Goal: Task Accomplishment & Management: Complete application form

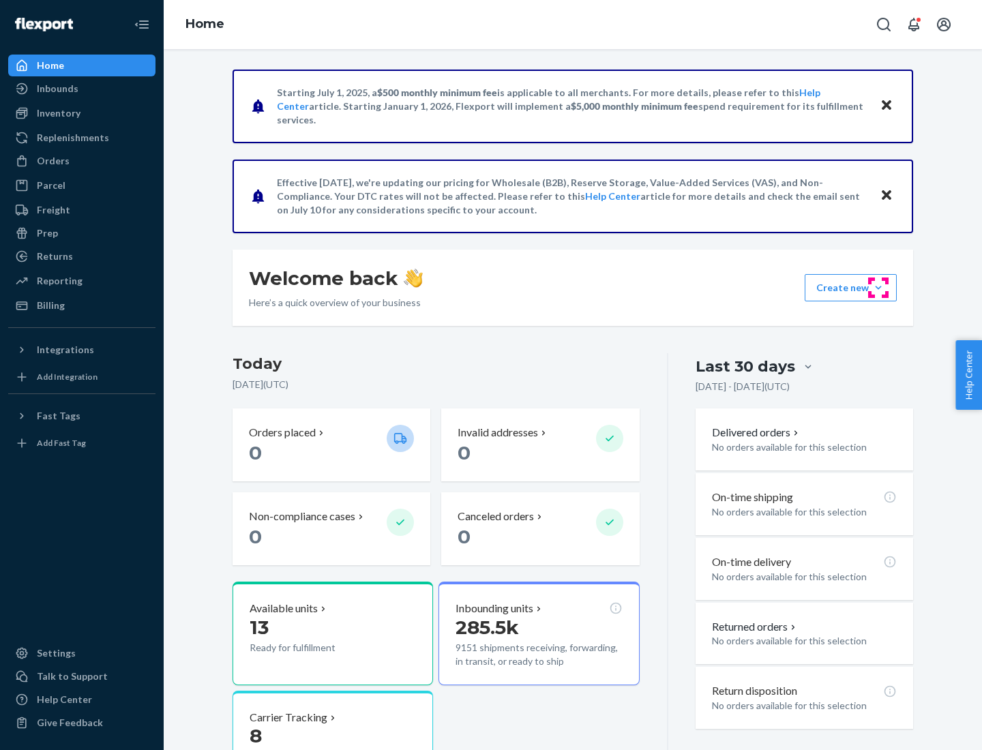
click at [878, 288] on button "Create new Create new inbound Create new order Create new product" at bounding box center [850, 287] width 92 height 27
click at [82, 89] on div "Inbounds" at bounding box center [82, 88] width 145 height 19
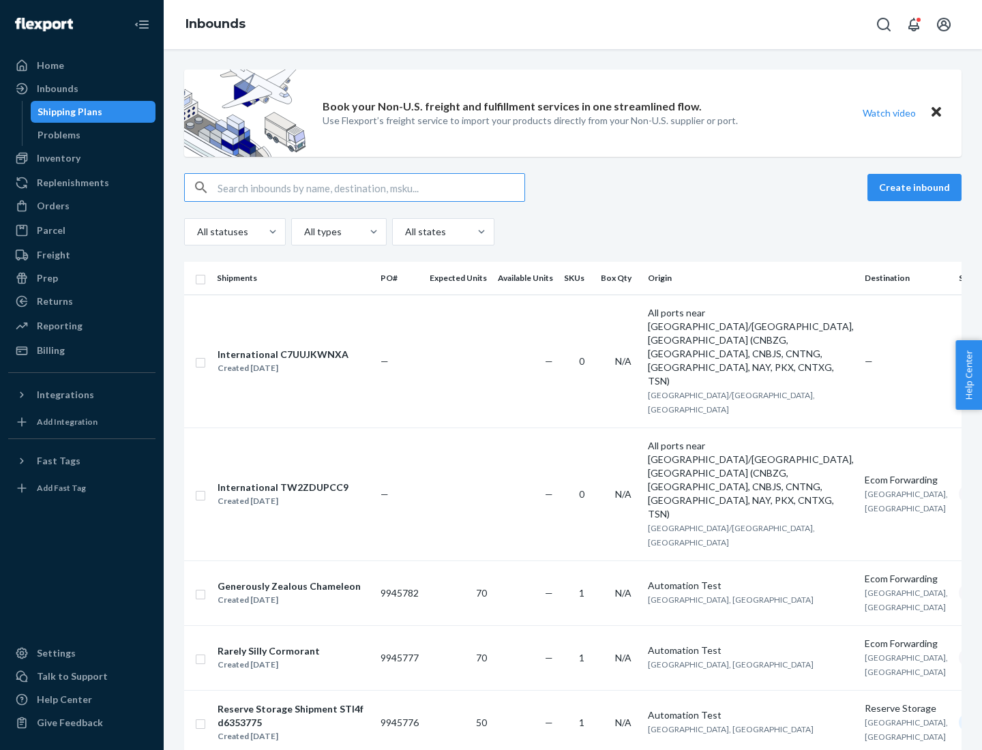
click at [916, 187] on button "Create inbound" at bounding box center [914, 187] width 94 height 27
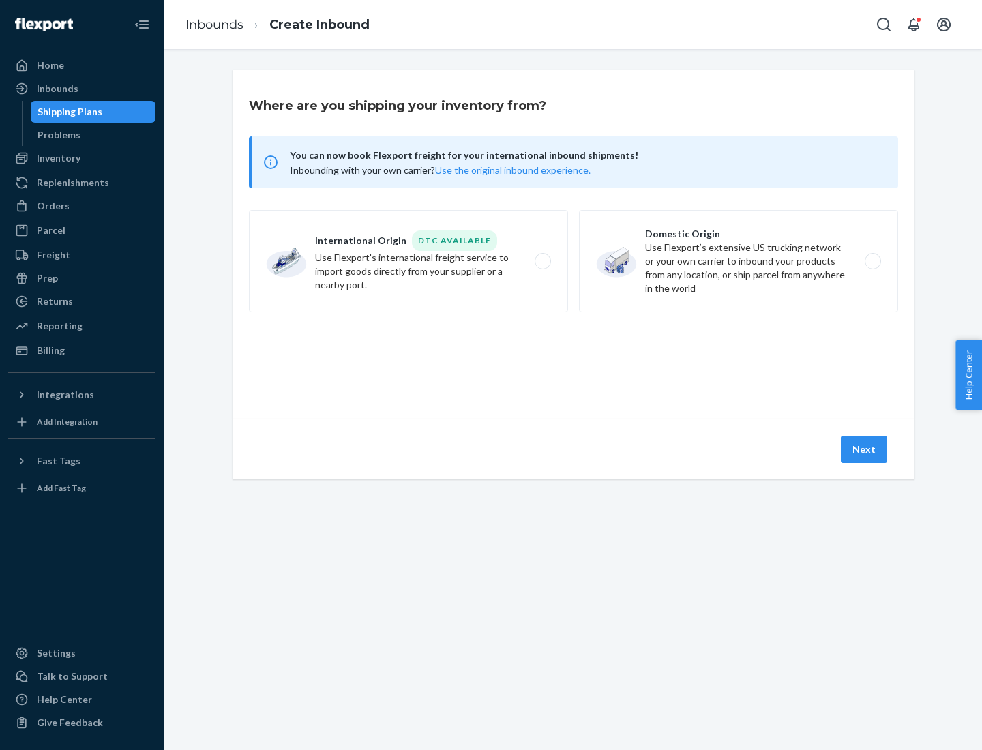
click at [738, 261] on label "Domestic Origin Use Flexport’s extensive US trucking network or your own carrie…" at bounding box center [738, 261] width 319 height 102
click at [872, 261] on input "Domestic Origin Use Flexport’s extensive US trucking network or your own carrie…" at bounding box center [876, 261] width 9 height 9
radio input "true"
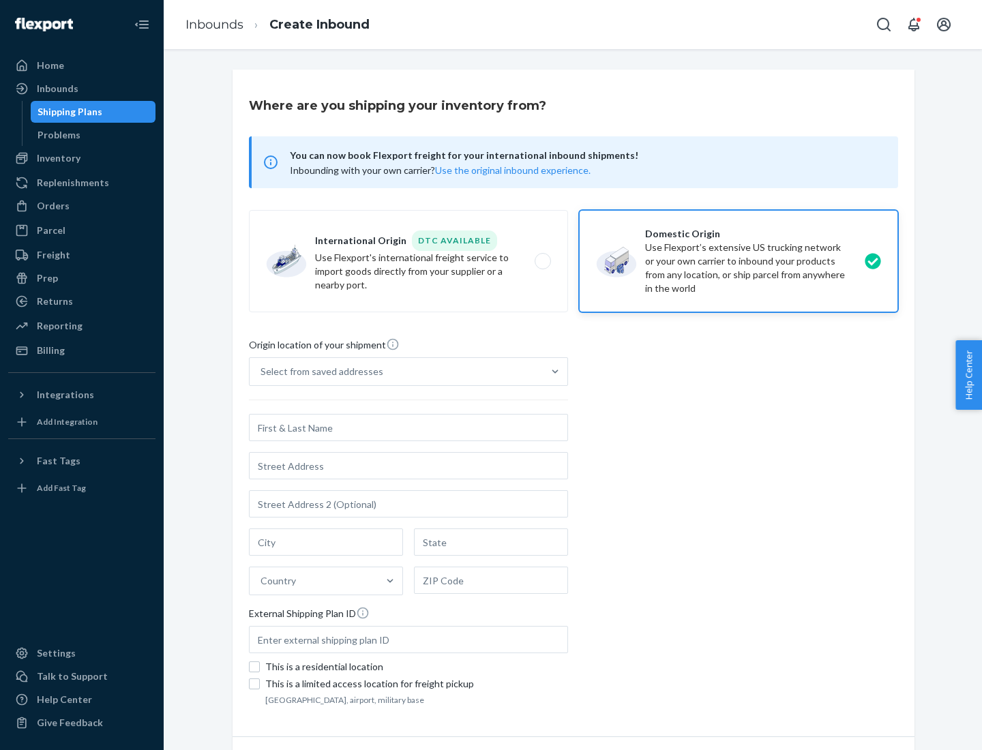
click at [318, 372] on div "Select from saved addresses" at bounding box center [321, 372] width 123 height 14
click at [262, 372] on input "Select from saved addresses" at bounding box center [260, 372] width 1 height 14
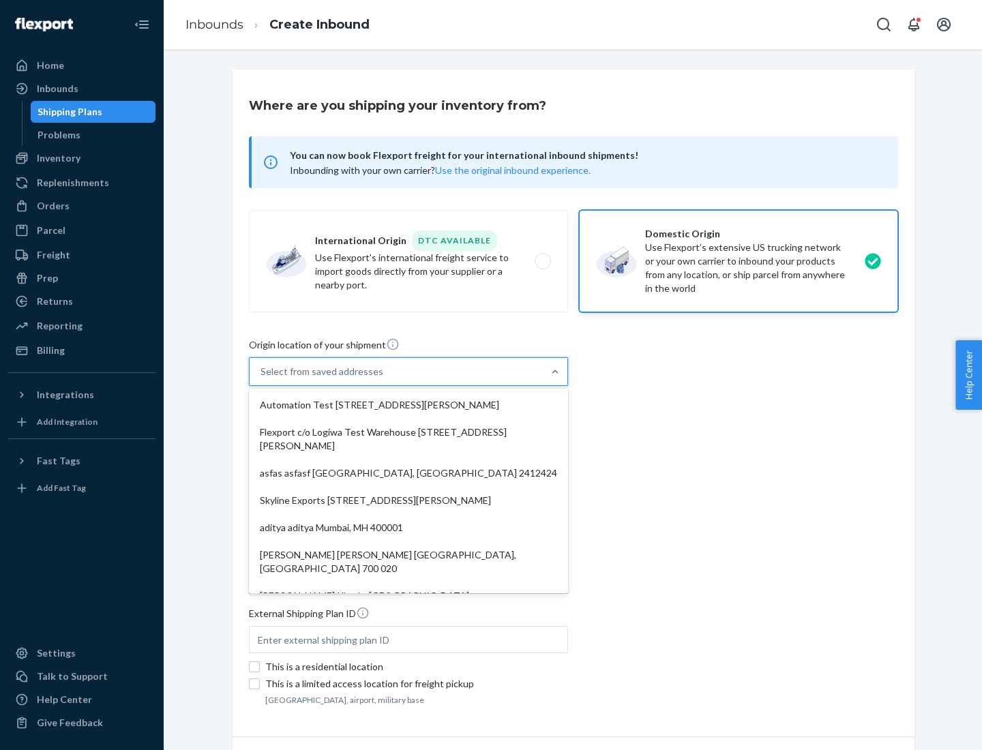
scroll to position [5, 0]
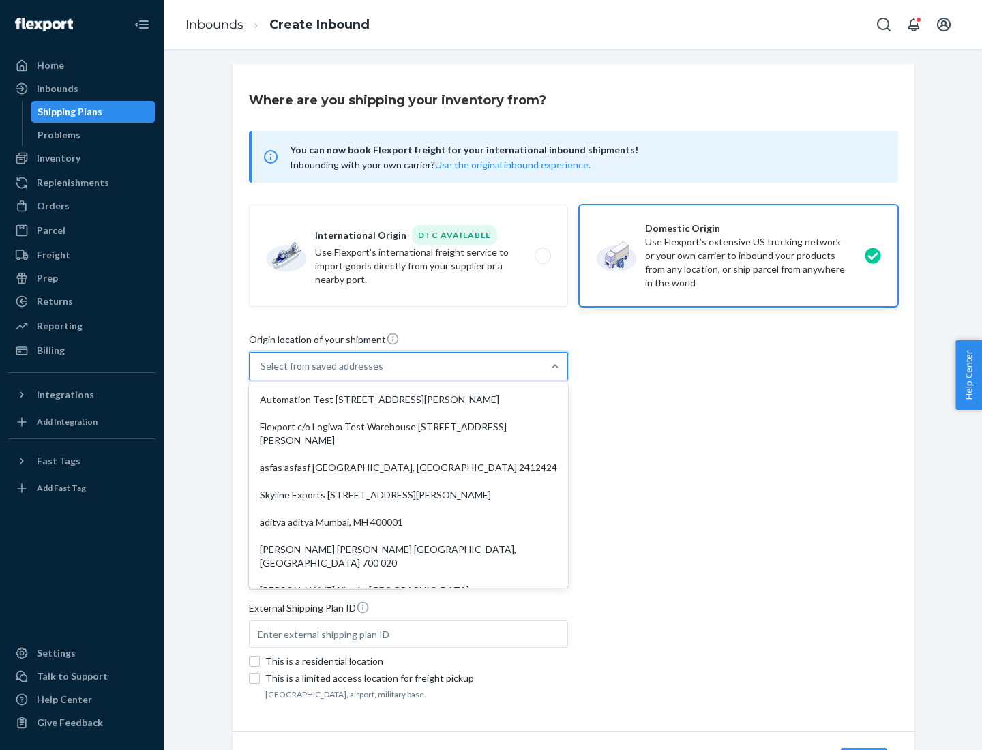
click at [408, 399] on div "Automation Test [STREET_ADDRESS][PERSON_NAME]" at bounding box center [409, 399] width 314 height 27
click at [262, 373] on input "option Automation Test [STREET_ADDRESS][PERSON_NAME]. 9 results available. Use …" at bounding box center [260, 366] width 1 height 14
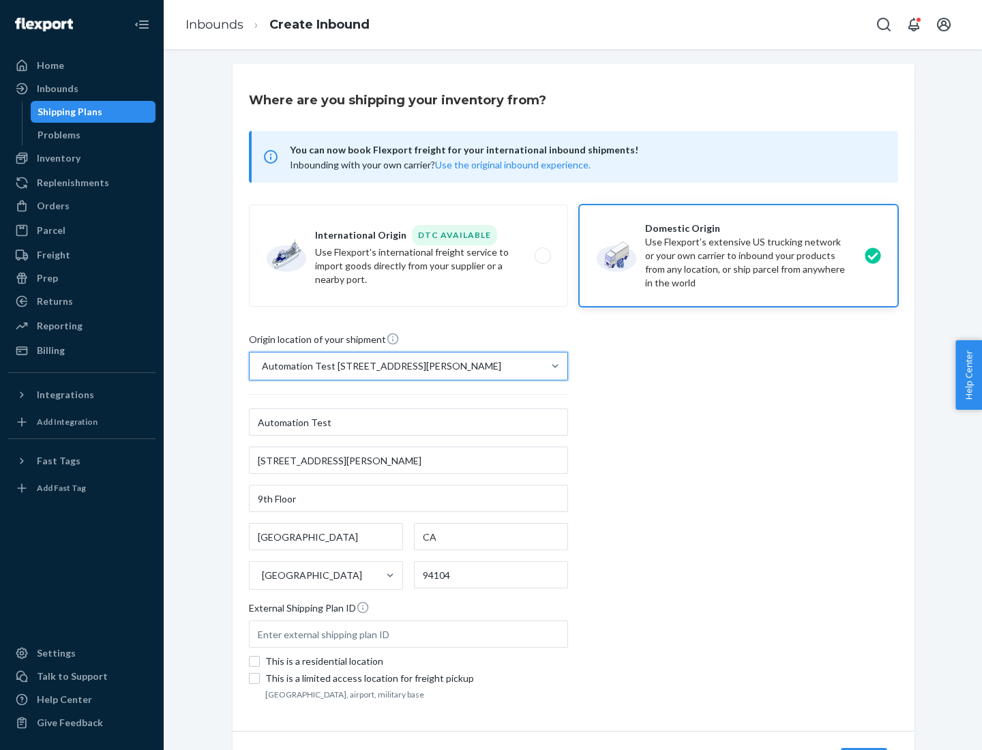
type input "Automation Test"
type input "9th Floor"
type input "[GEOGRAPHIC_DATA]"
type input "CA"
type input "94104"
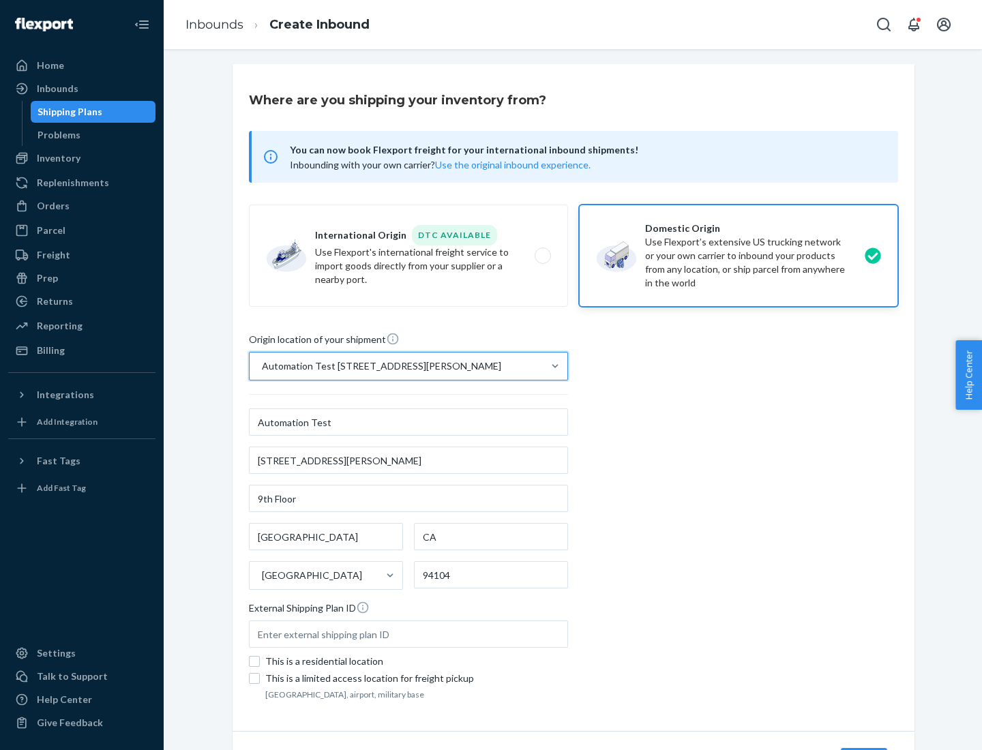
type input "[STREET_ADDRESS][PERSON_NAME]"
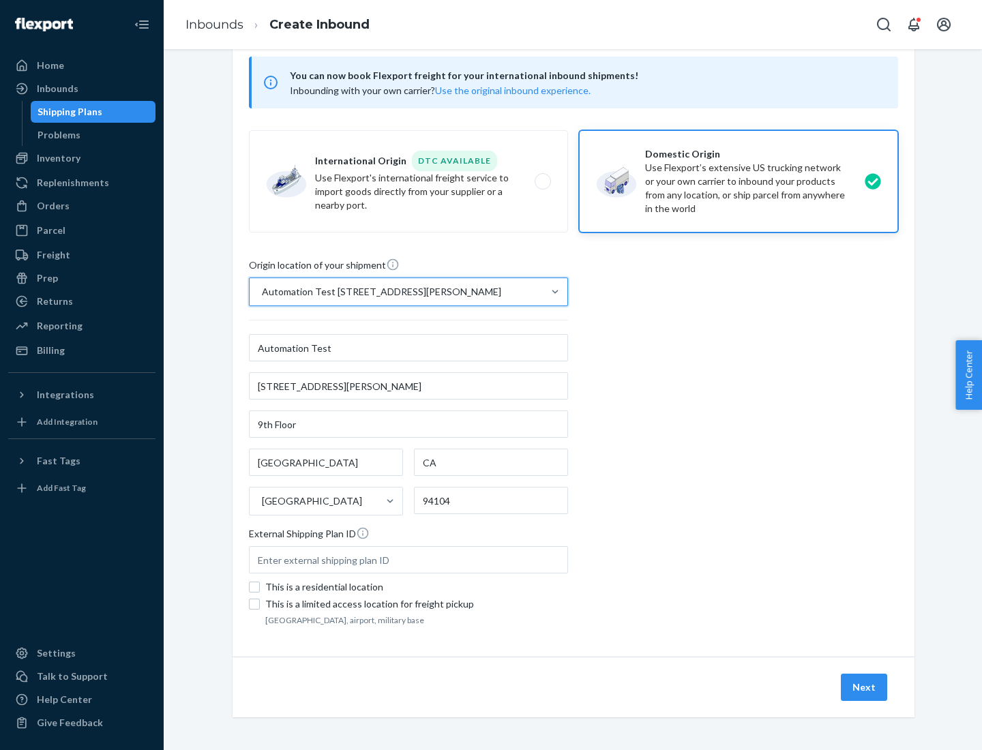
click at [864, 687] on button "Next" at bounding box center [864, 687] width 46 height 27
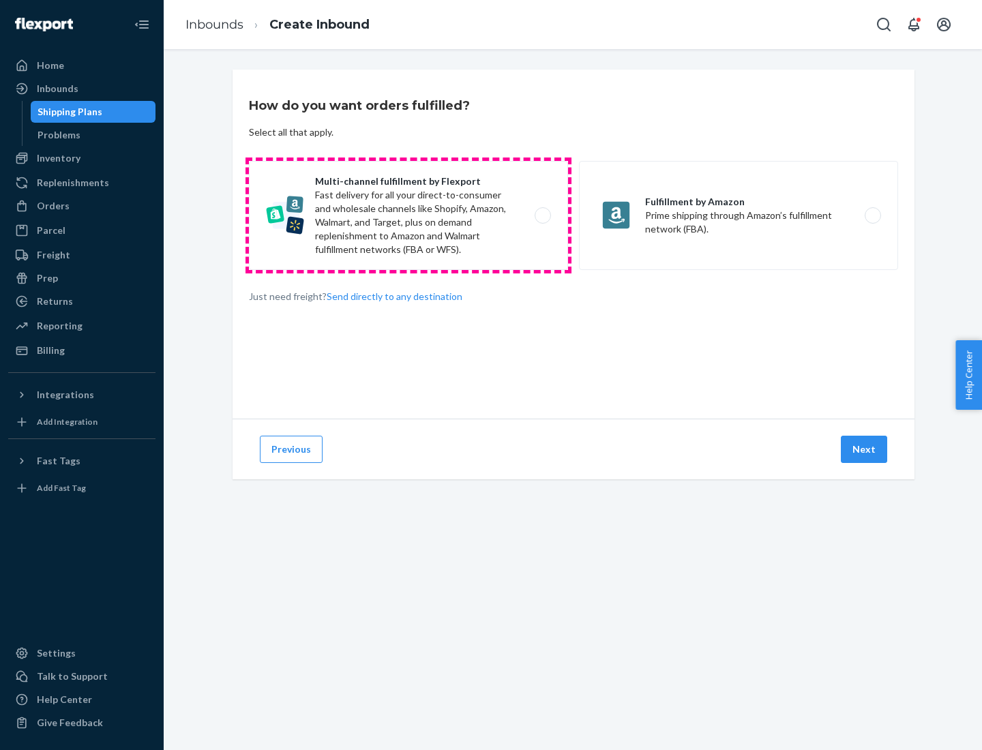
click at [408, 215] on label "Multi-channel fulfillment by Flexport Fast delivery for all your direct-to-cons…" at bounding box center [408, 215] width 319 height 109
click at [542, 215] on input "Multi-channel fulfillment by Flexport Fast delivery for all your direct-to-cons…" at bounding box center [546, 215] width 9 height 9
radio input "true"
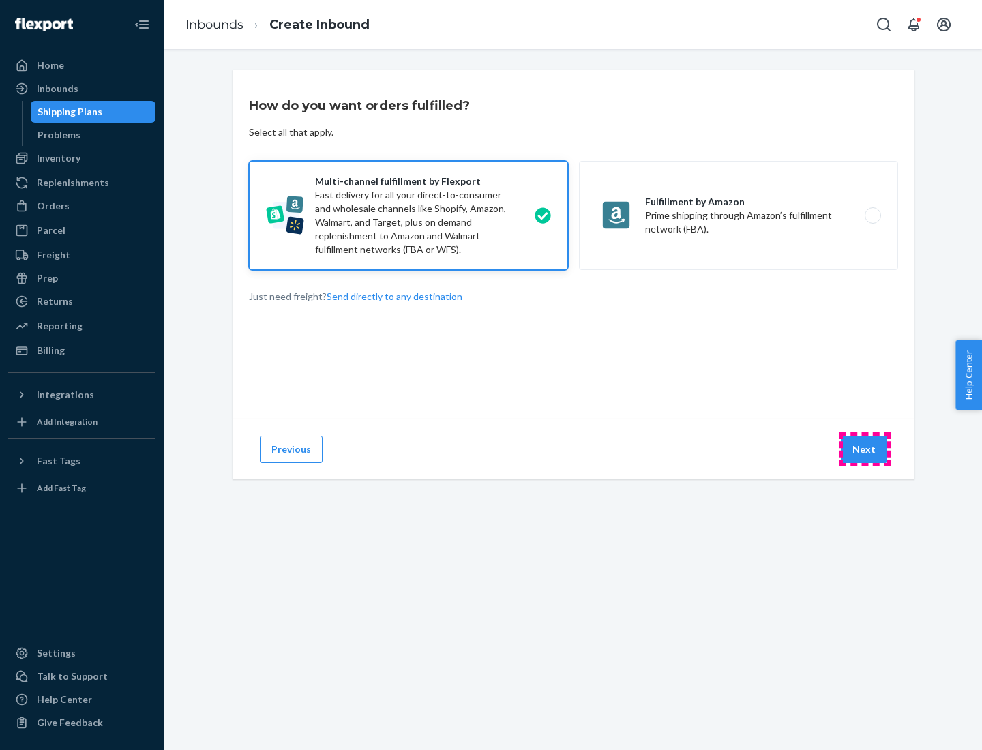
click at [864, 449] on button "Next" at bounding box center [864, 449] width 46 height 27
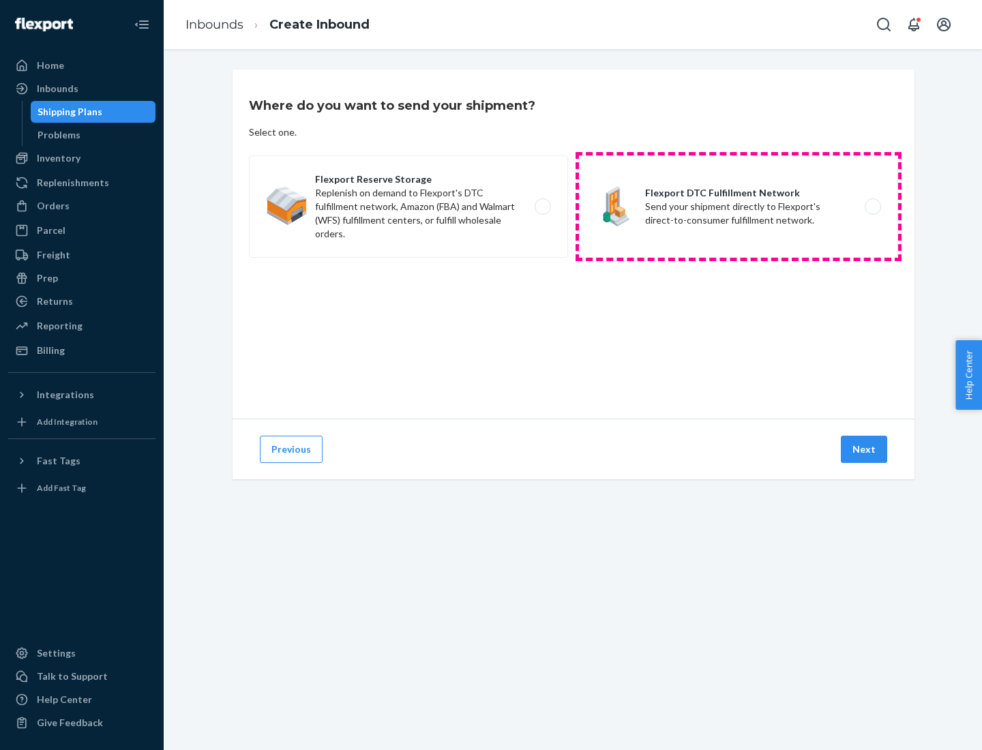
click at [738, 207] on label "Flexport DTC Fulfillment Network Send your shipment directly to Flexport's dire…" at bounding box center [738, 206] width 319 height 102
click at [872, 207] on input "Flexport DTC Fulfillment Network Send your shipment directly to Flexport's dire…" at bounding box center [876, 206] width 9 height 9
radio input "true"
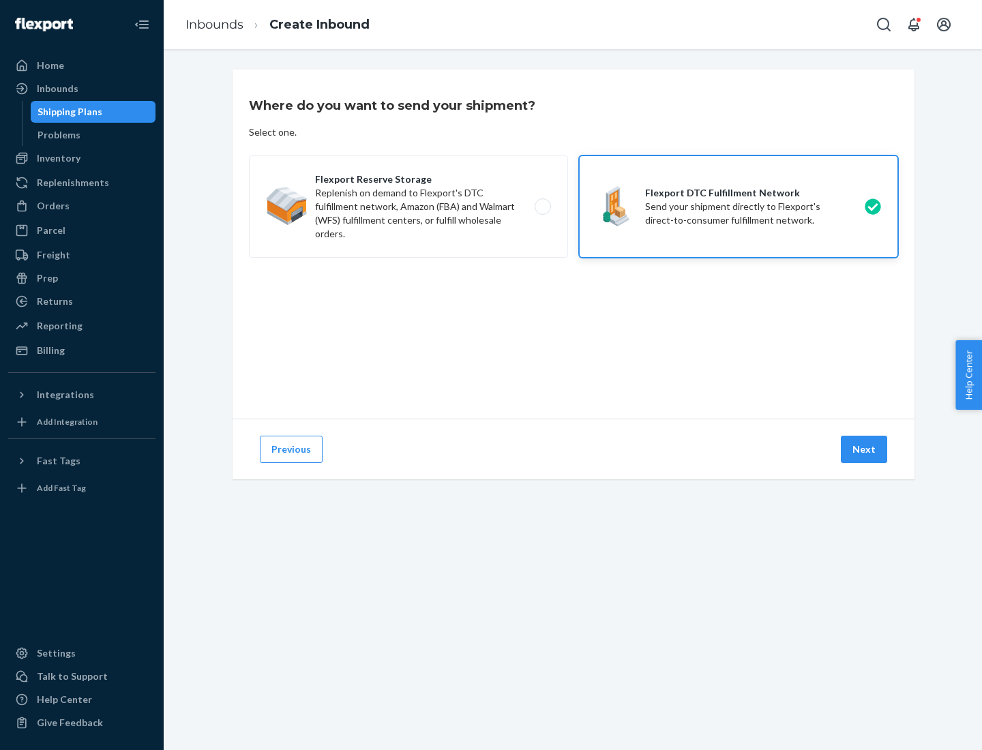
click at [864, 449] on button "Next" at bounding box center [864, 449] width 46 height 27
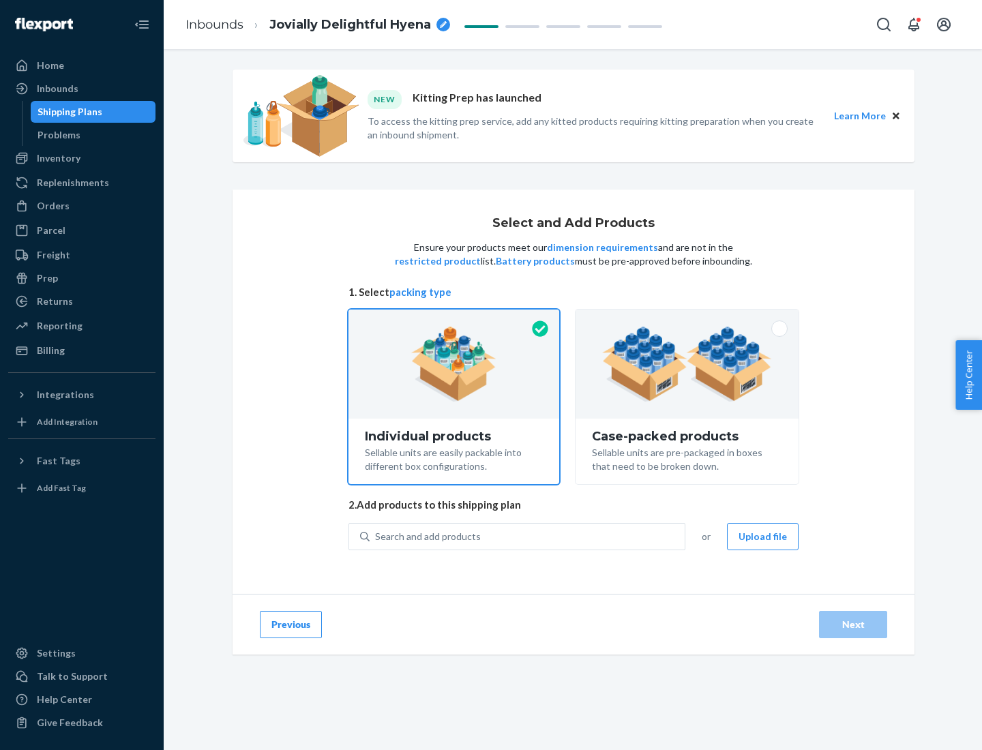
click at [687, 364] on img at bounding box center [687, 364] width 170 height 75
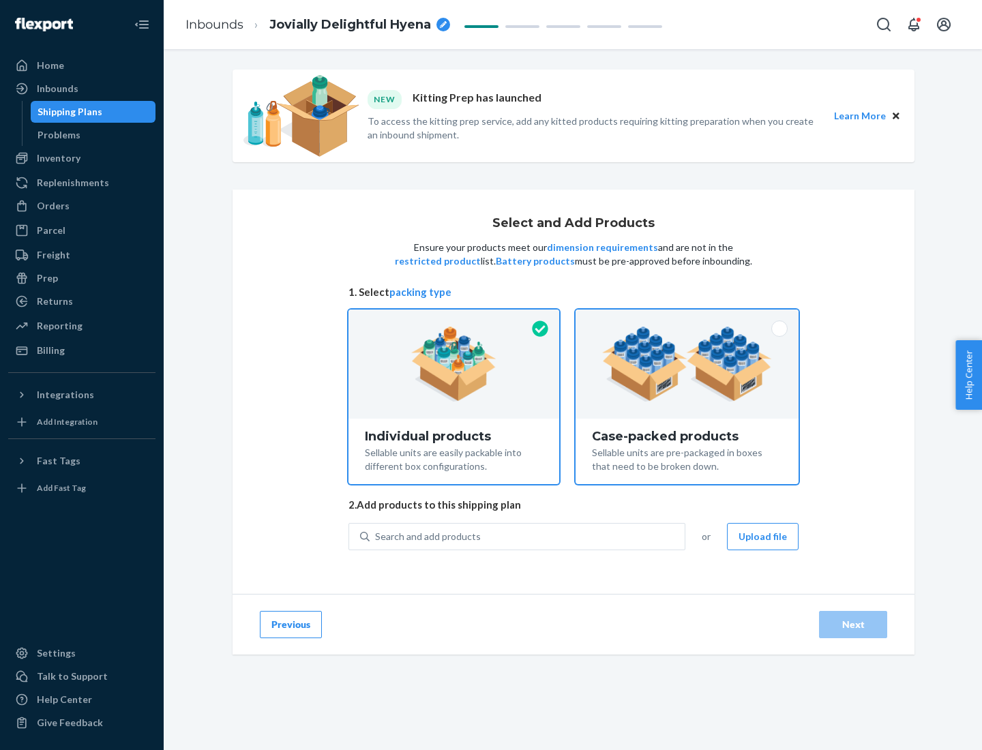
click at [687, 318] on input "Case-packed products Sellable units are pre-packaged in boxes that need to be b…" at bounding box center [686, 313] width 9 height 9
radio input "true"
radio input "false"
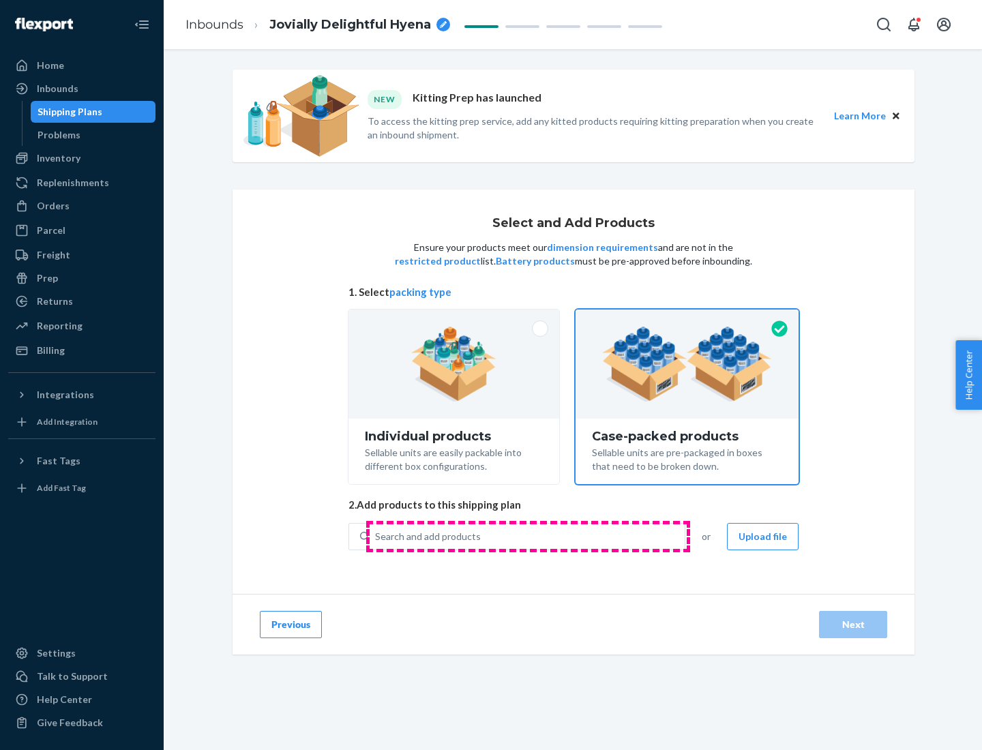
click at [528, 536] on div "Search and add products" at bounding box center [526, 536] width 315 height 25
click at [376, 536] on input "Search and add products" at bounding box center [375, 537] width 1 height 14
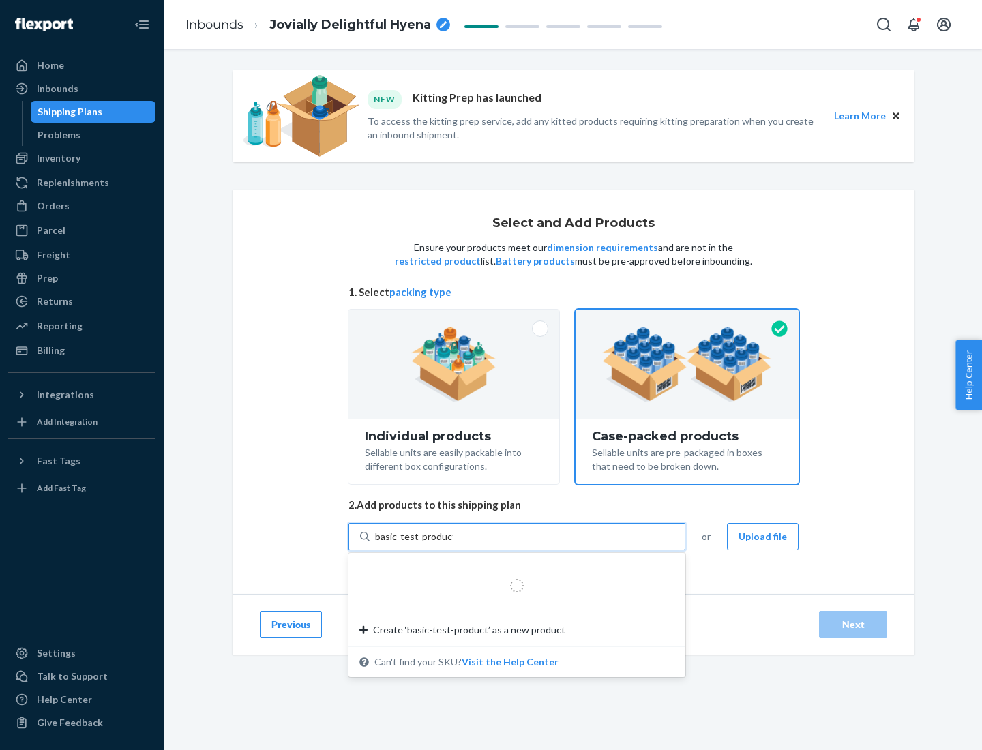
type input "basic-test-product-1"
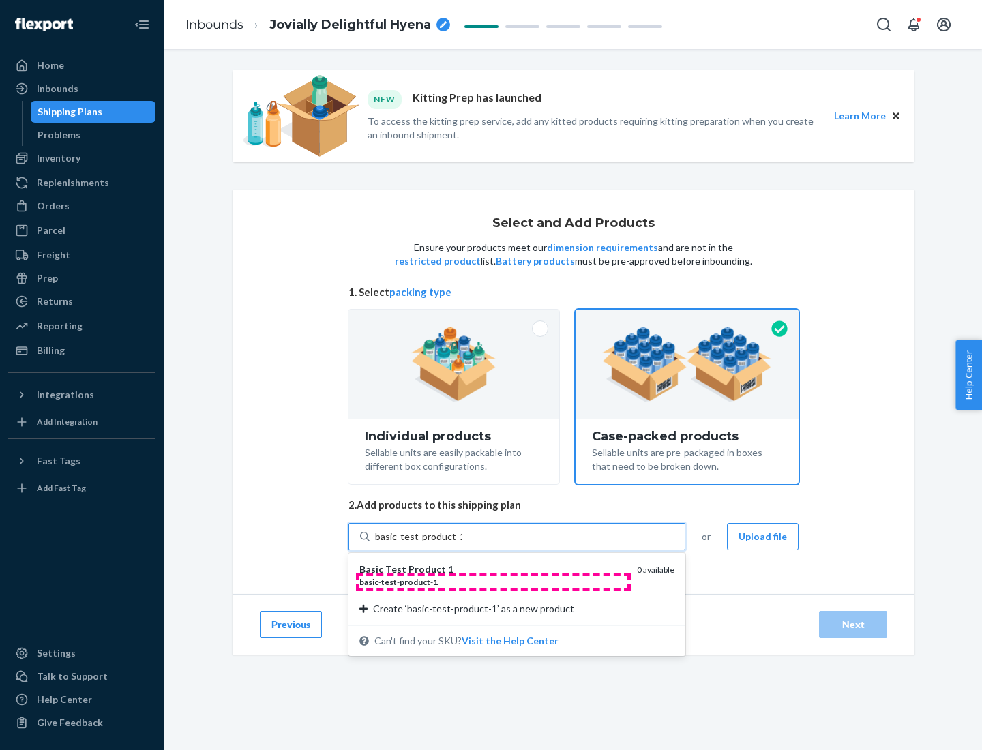
click at [493, 581] on div "basic - test - product - 1" at bounding box center [492, 582] width 267 height 12
click at [462, 543] on input "basic-test-product-1" at bounding box center [418, 537] width 87 height 14
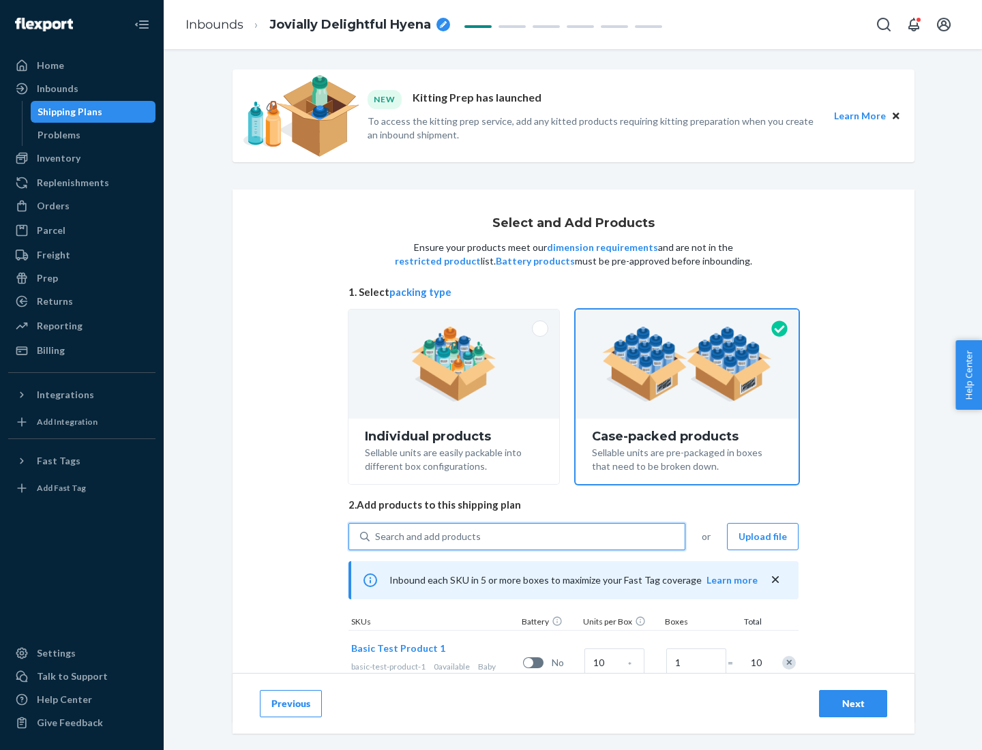
scroll to position [49, 0]
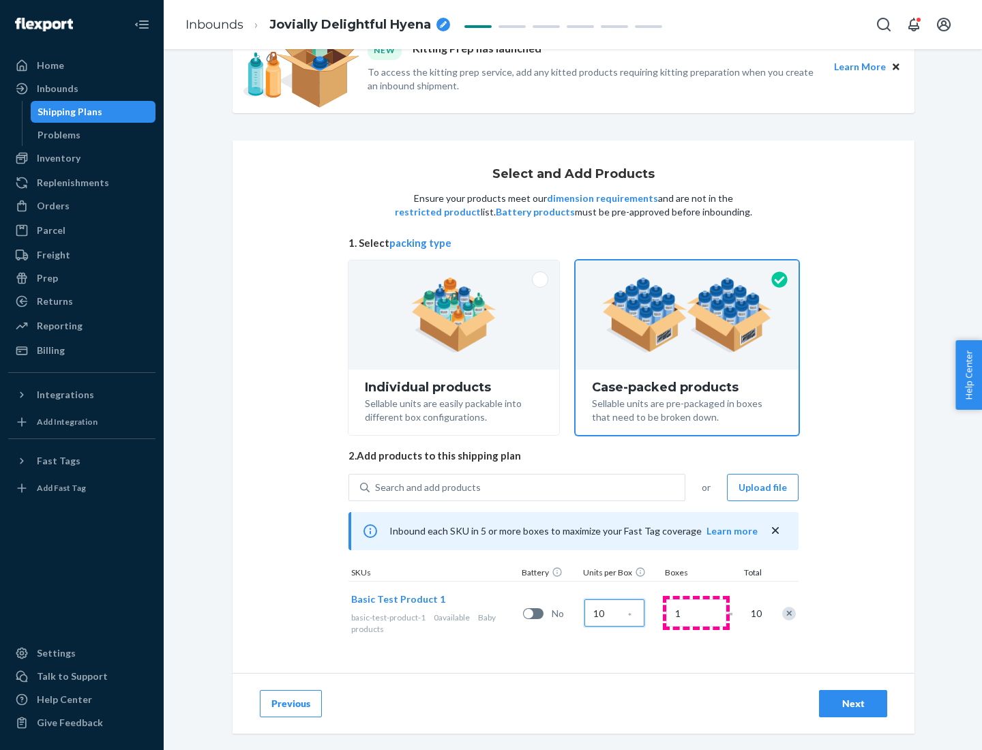
type input "10"
type input "7"
click at [853, 704] on div "Next" at bounding box center [852, 704] width 45 height 14
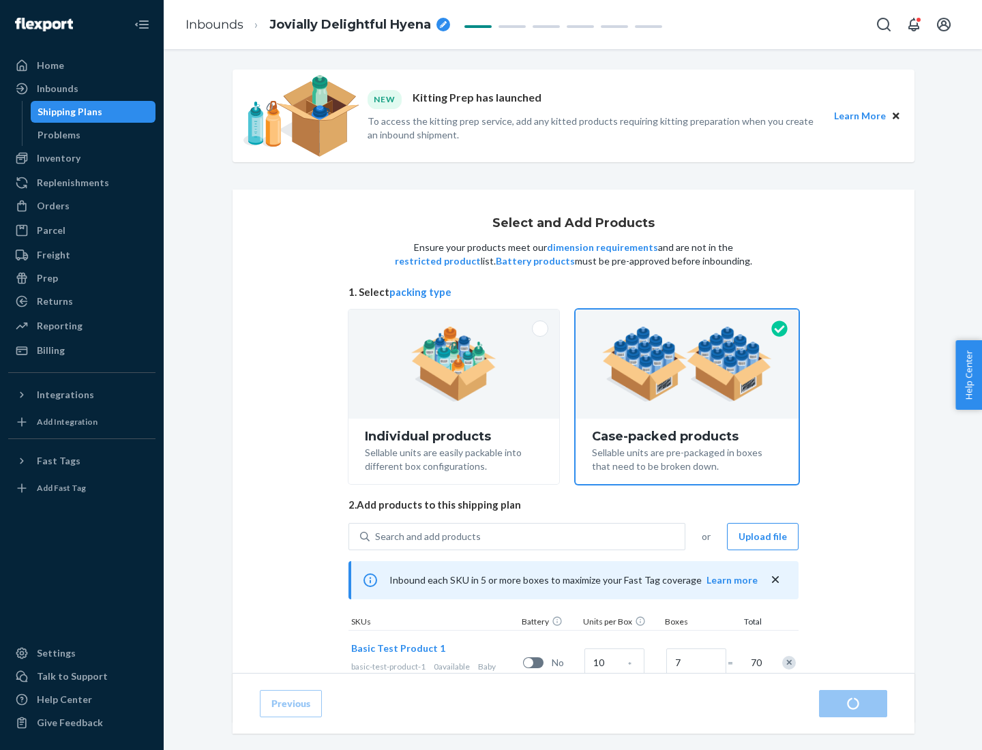
radio input "true"
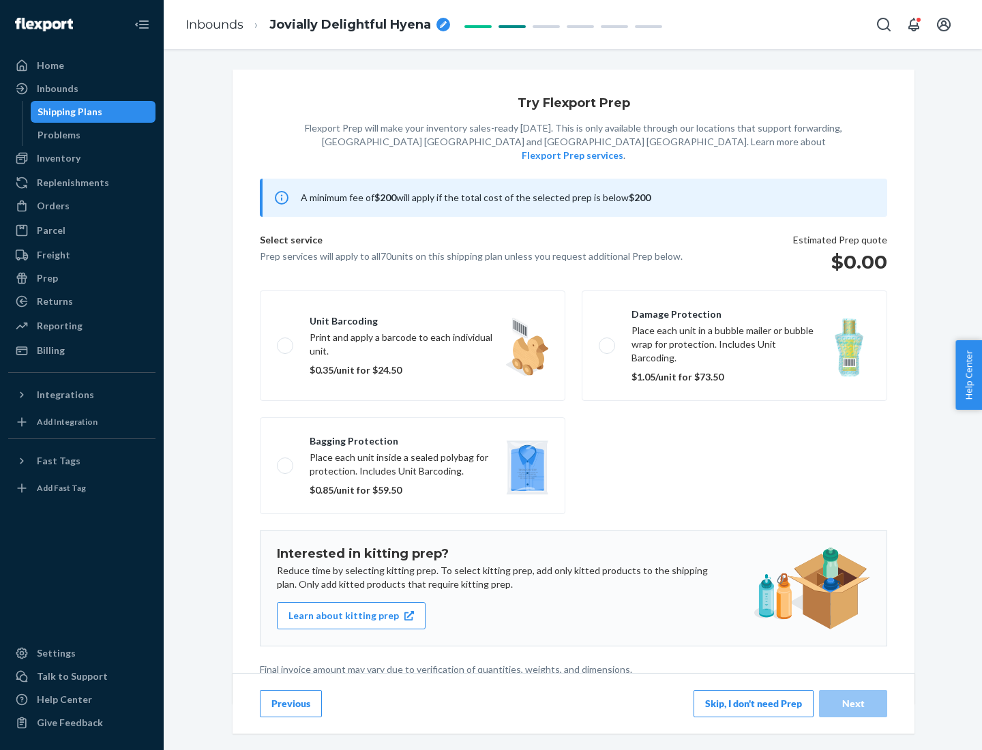
scroll to position [3, 0]
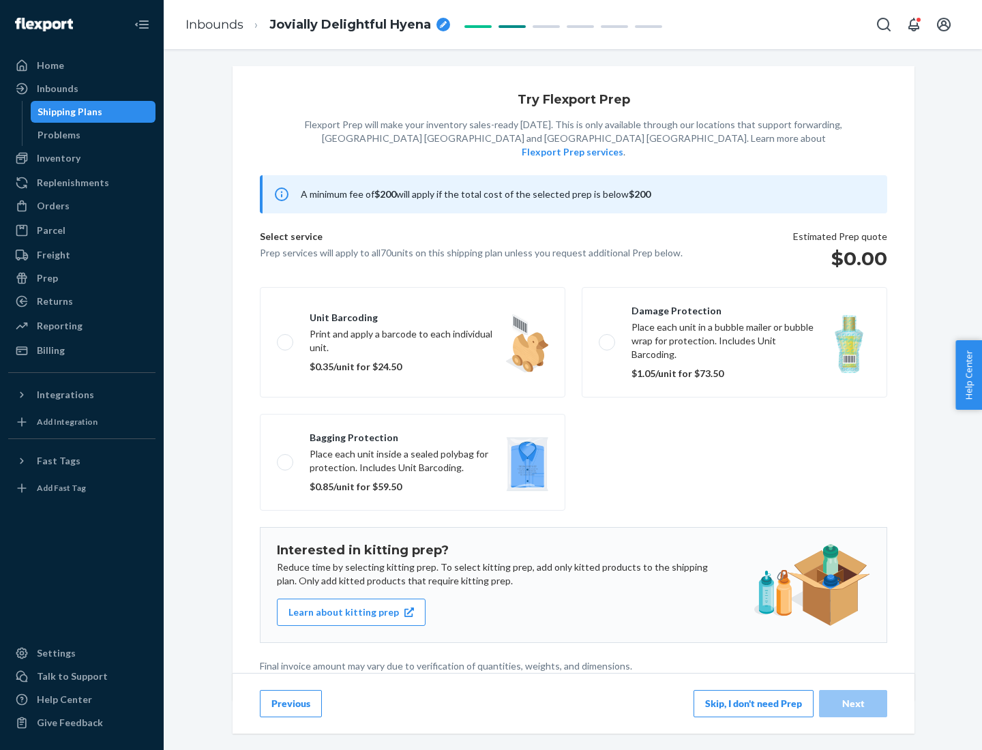
click at [412, 434] on label "Bagging protection Place each unit inside a sealed polybag for protection. Incl…" at bounding box center [412, 462] width 305 height 97
click at [286, 457] on input "Bagging protection Place each unit inside a sealed polybag for protection. Incl…" at bounding box center [281, 461] width 9 height 9
checkbox input "true"
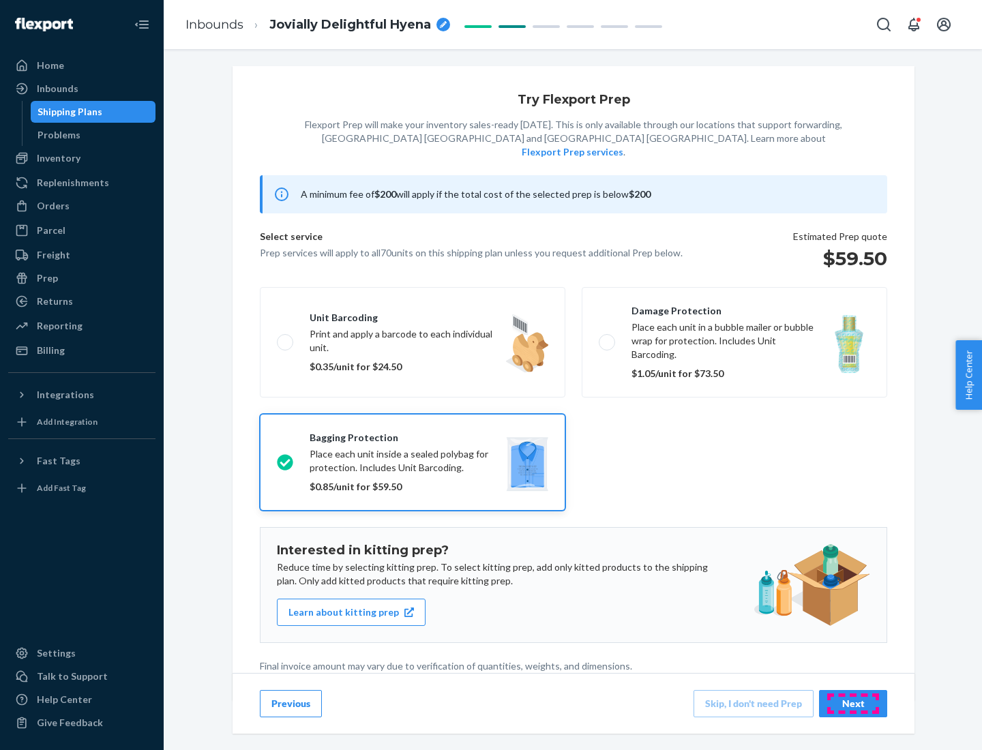
click at [853, 703] on div "Next" at bounding box center [852, 704] width 45 height 14
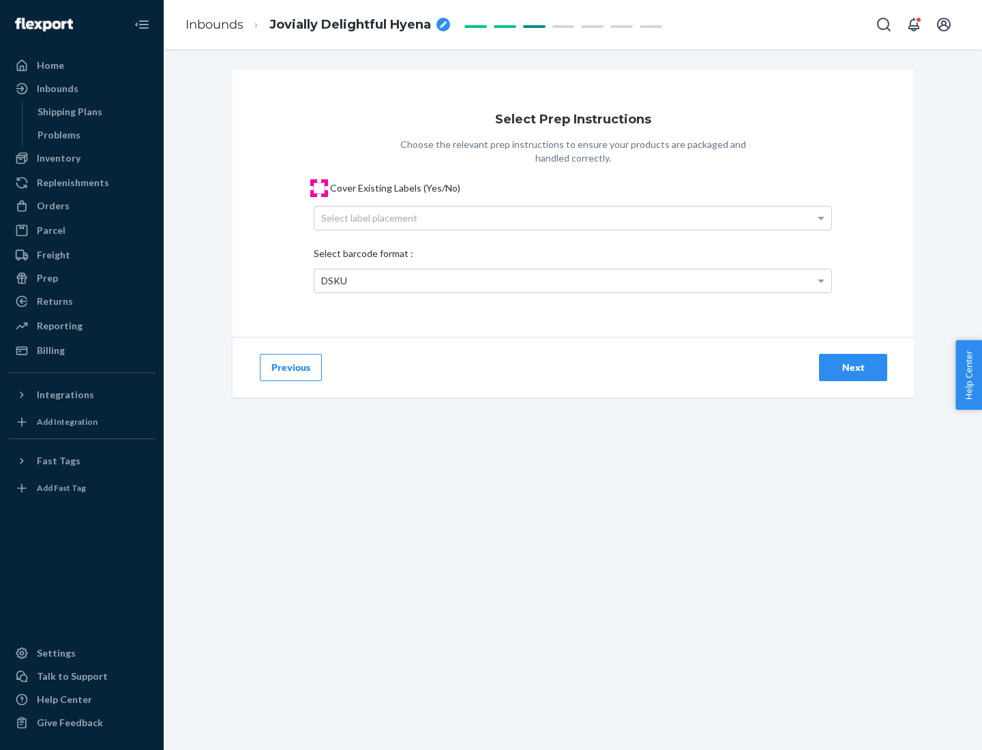
click at [319, 187] on input "Cover Existing Labels (Yes/No)" at bounding box center [319, 188] width 11 height 11
checkbox input "true"
click at [573, 217] on div "Select label placement" at bounding box center [572, 218] width 517 height 23
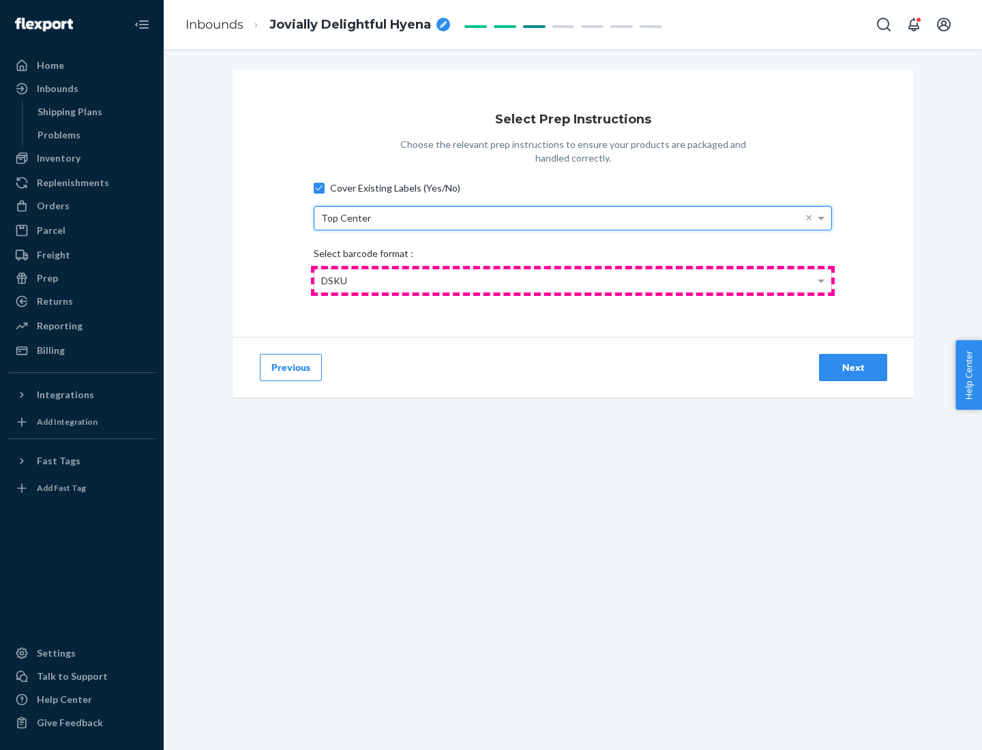
click at [573, 280] on div "DSKU" at bounding box center [572, 280] width 517 height 23
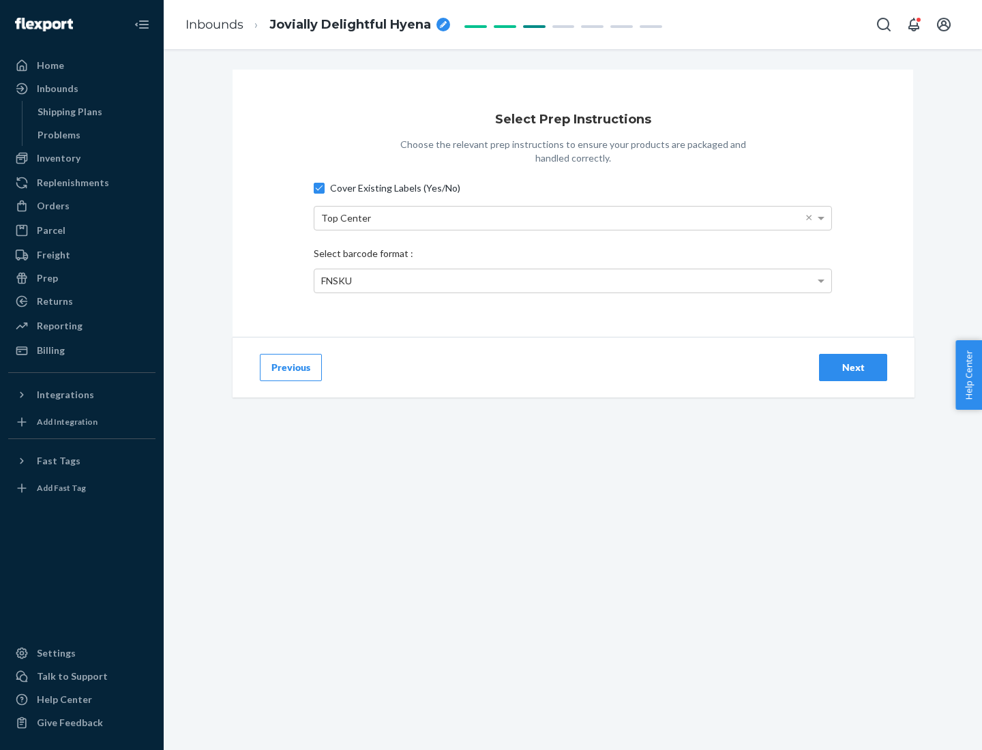
click at [853, 367] on div "Next" at bounding box center [852, 368] width 45 height 14
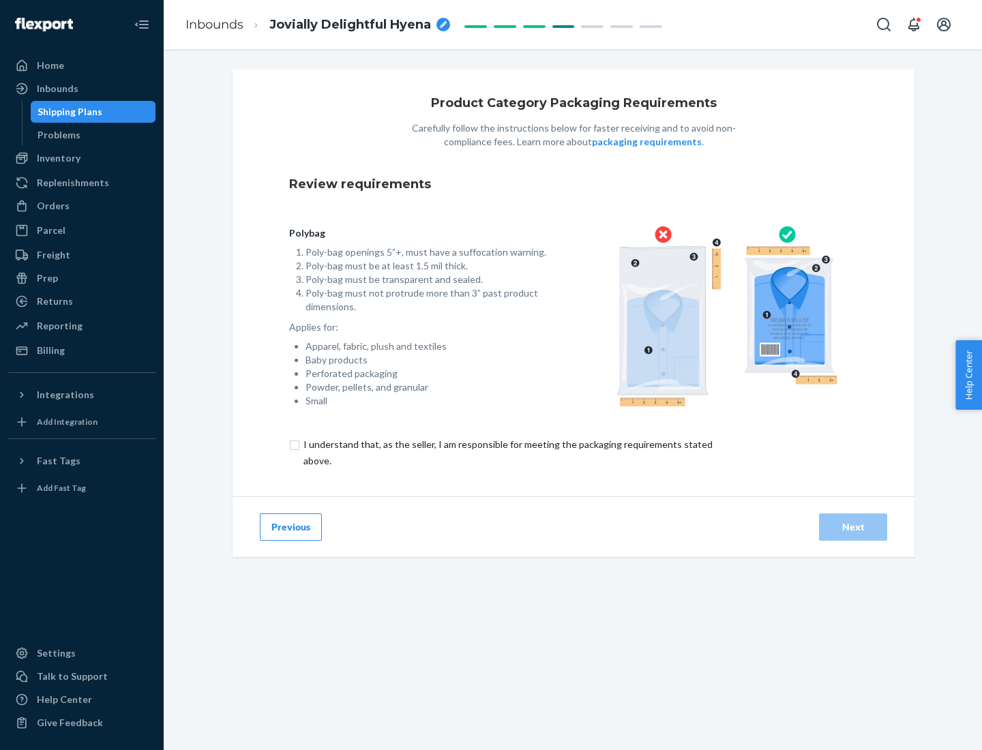
click at [507, 452] on input "checkbox" at bounding box center [515, 452] width 453 height 33
checkbox input "true"
click at [853, 526] on div "Next" at bounding box center [852, 527] width 45 height 14
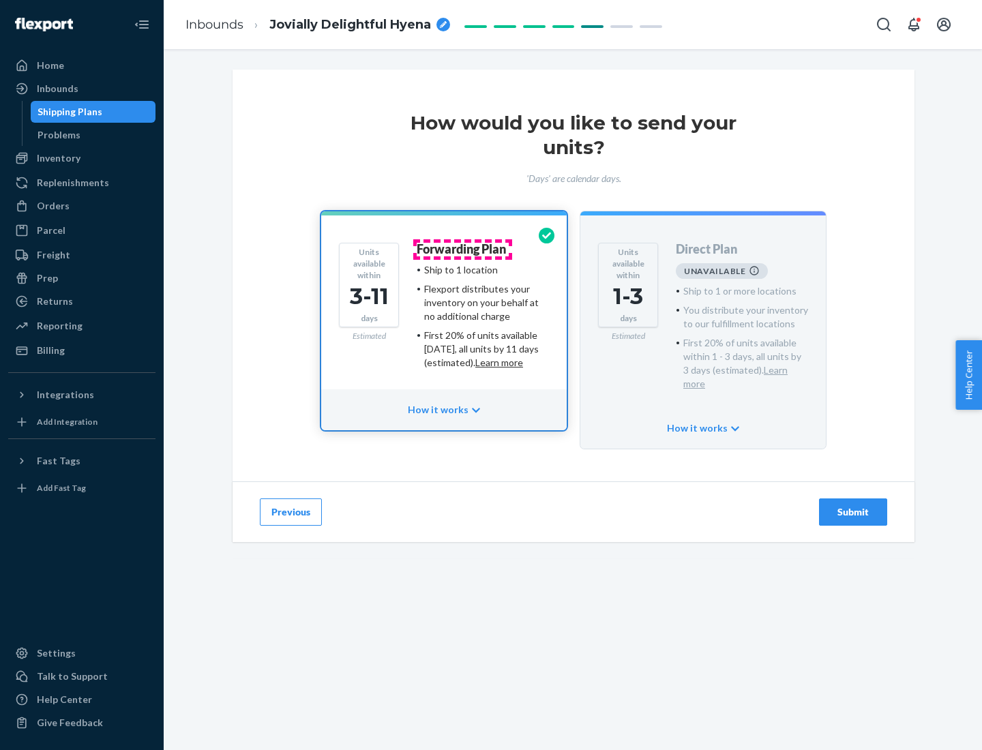
click at [462, 249] on h4 "Forwarding Plan" at bounding box center [461, 250] width 89 height 14
click at [853, 505] on div "Submit" at bounding box center [852, 512] width 45 height 14
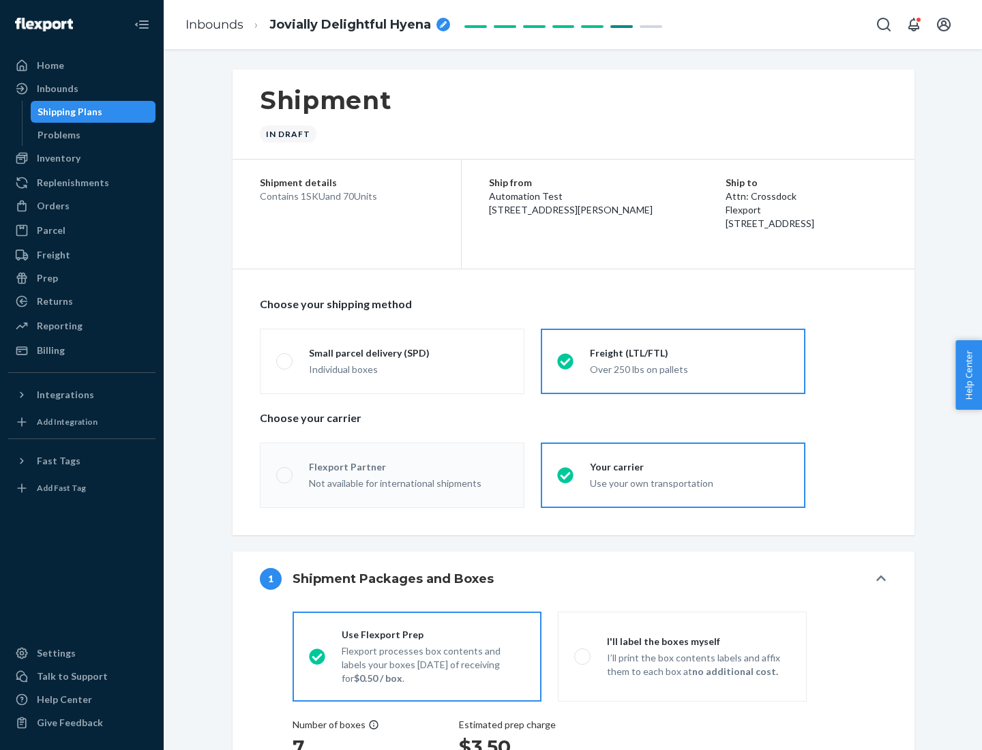
radio input "true"
radio input "false"
radio input "true"
radio input "false"
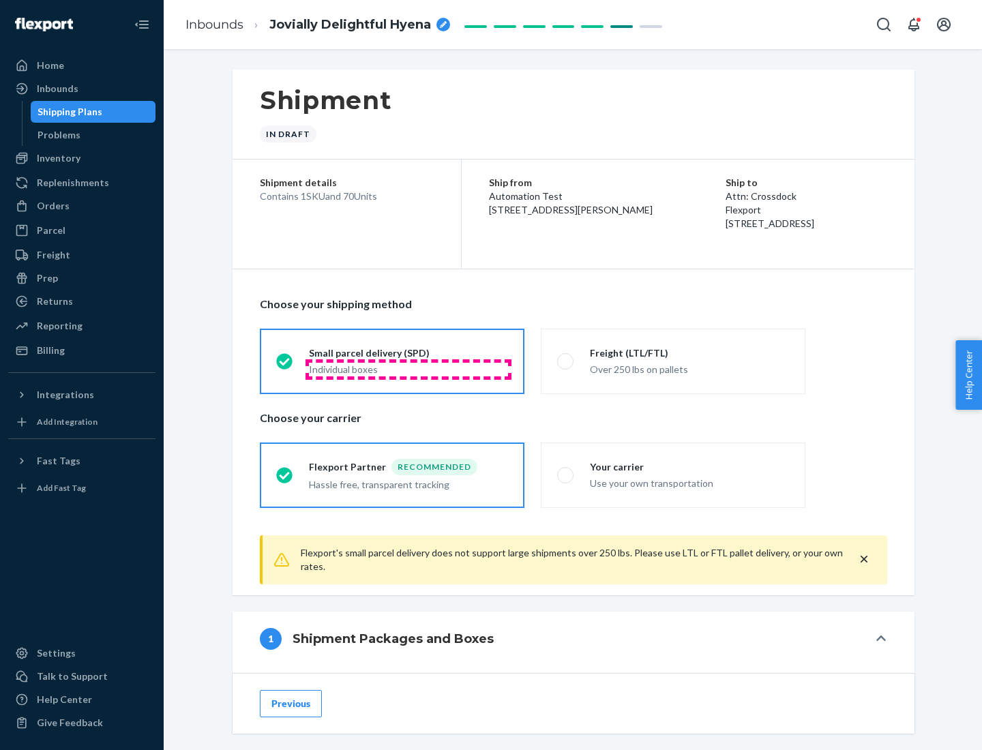
click at [408, 369] on div "Individual boxes" at bounding box center [408, 370] width 199 height 14
click at [285, 365] on input "Small parcel delivery (SPD) Individual boxes" at bounding box center [280, 361] width 9 height 9
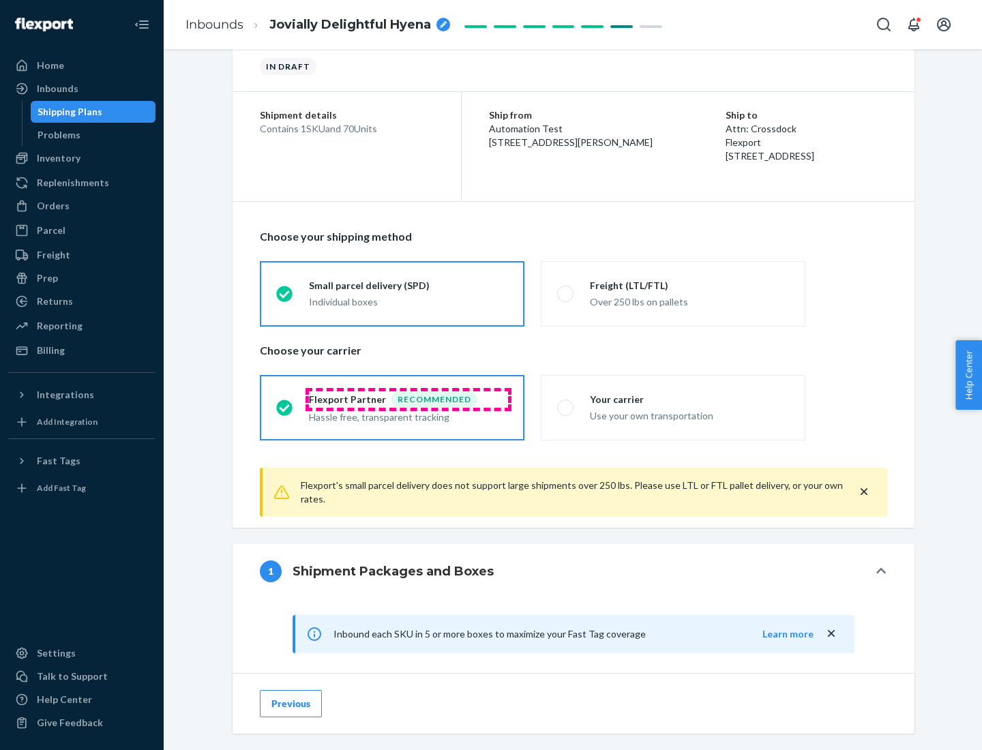
click at [408, 399] on div "Recommended" at bounding box center [434, 399] width 86 height 16
click at [285, 403] on input "Flexport Partner Recommended Hassle free, transparent tracking" at bounding box center [280, 407] width 9 height 9
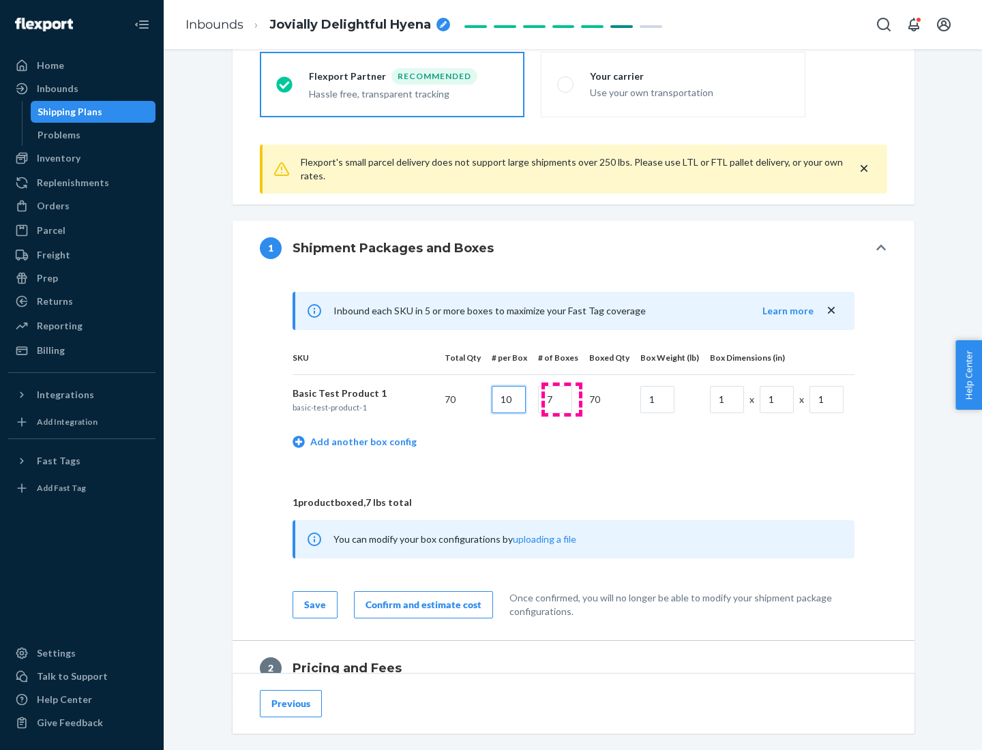
type input "10"
type input "7"
type input "1"
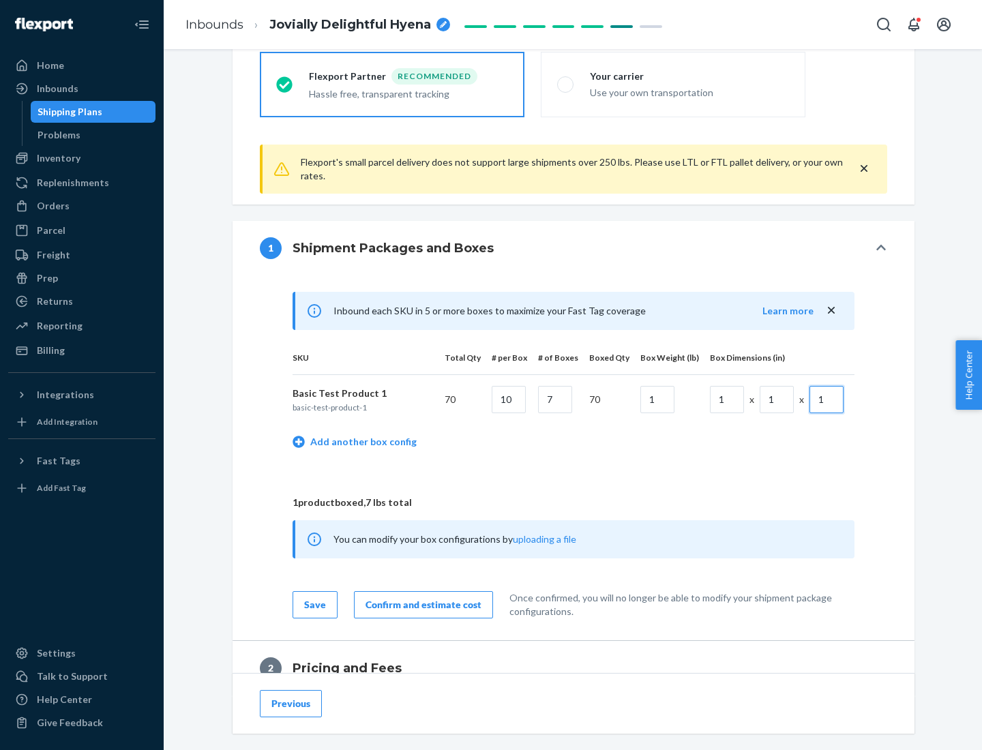
scroll to position [596, 0]
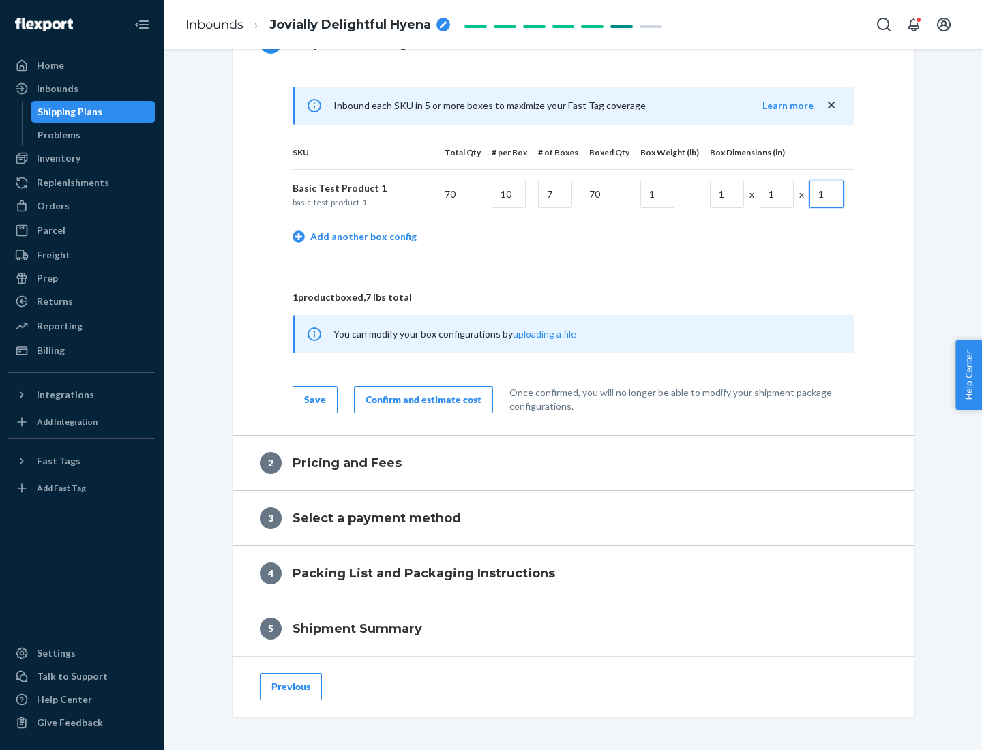
type input "1"
click at [421, 399] on div "Confirm and estimate cost" at bounding box center [423, 400] width 116 height 14
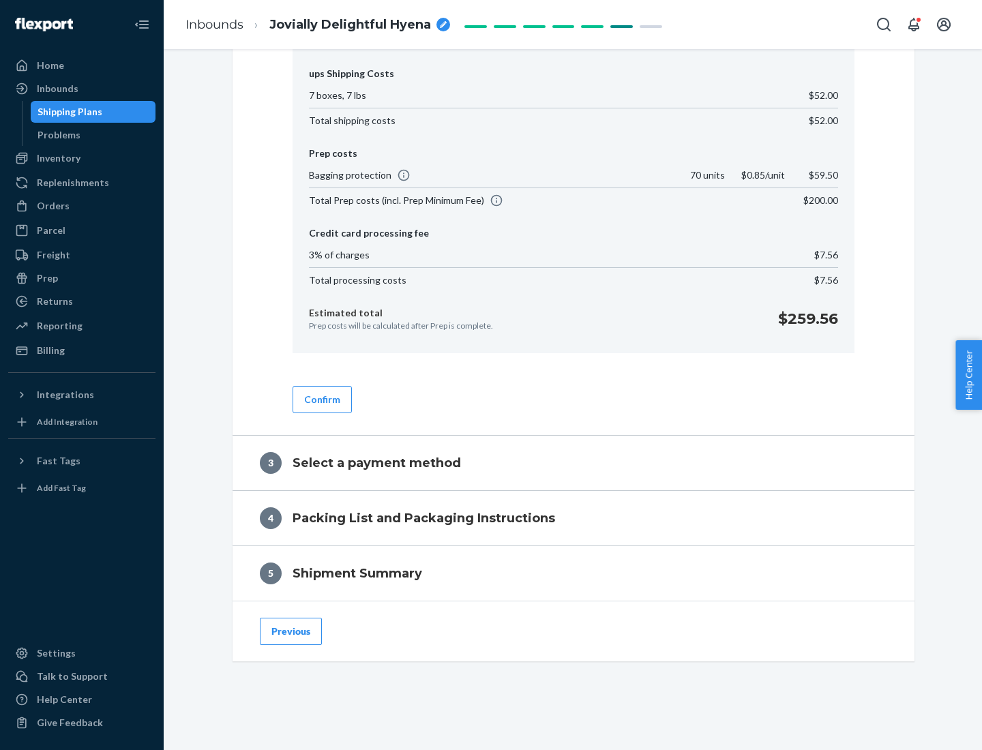
click at [321, 399] on button "Confirm" at bounding box center [321, 399] width 59 height 27
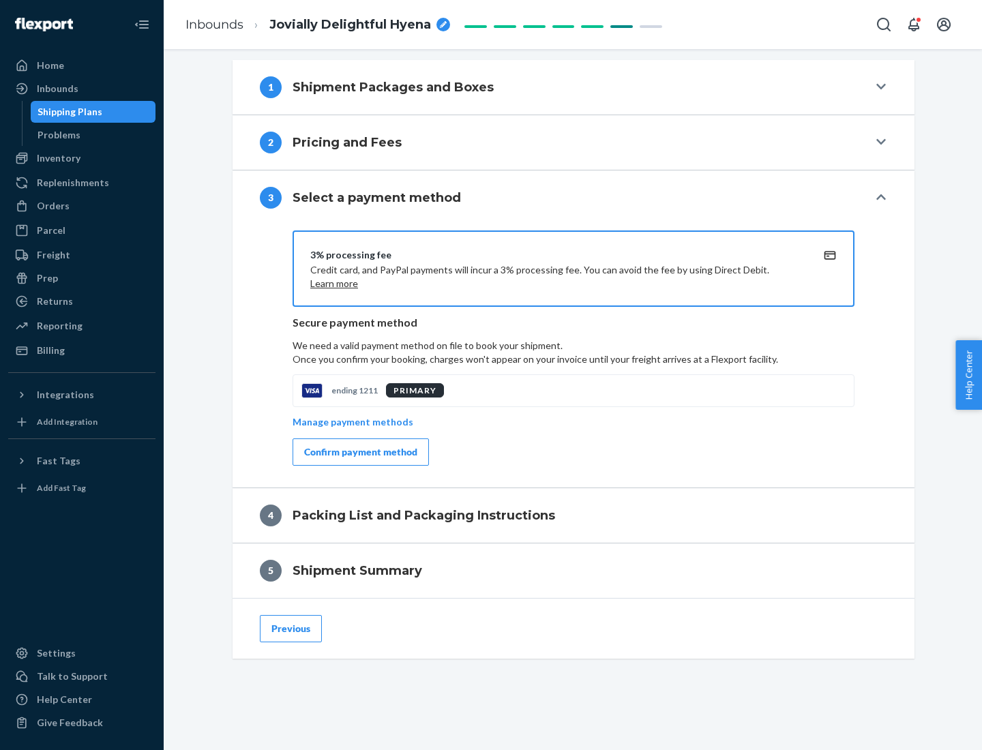
click at [359, 452] on div "Confirm payment method" at bounding box center [360, 452] width 113 height 14
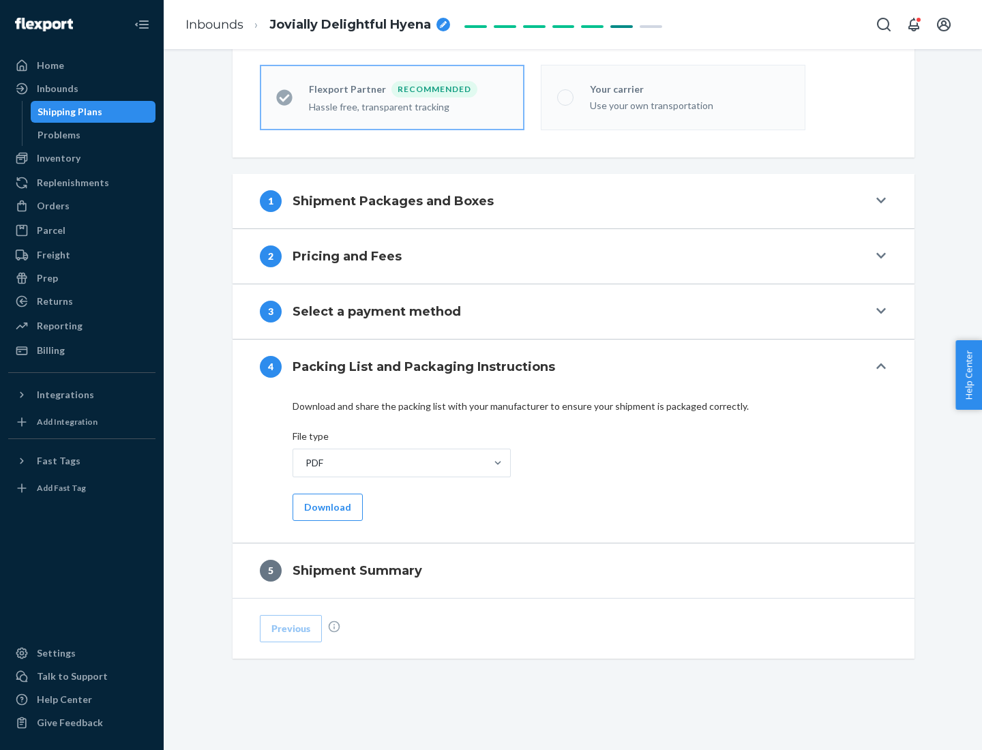
scroll to position [378, 0]
click at [326, 507] on button "Download" at bounding box center [327, 507] width 70 height 27
